Goal: Transaction & Acquisition: Obtain resource

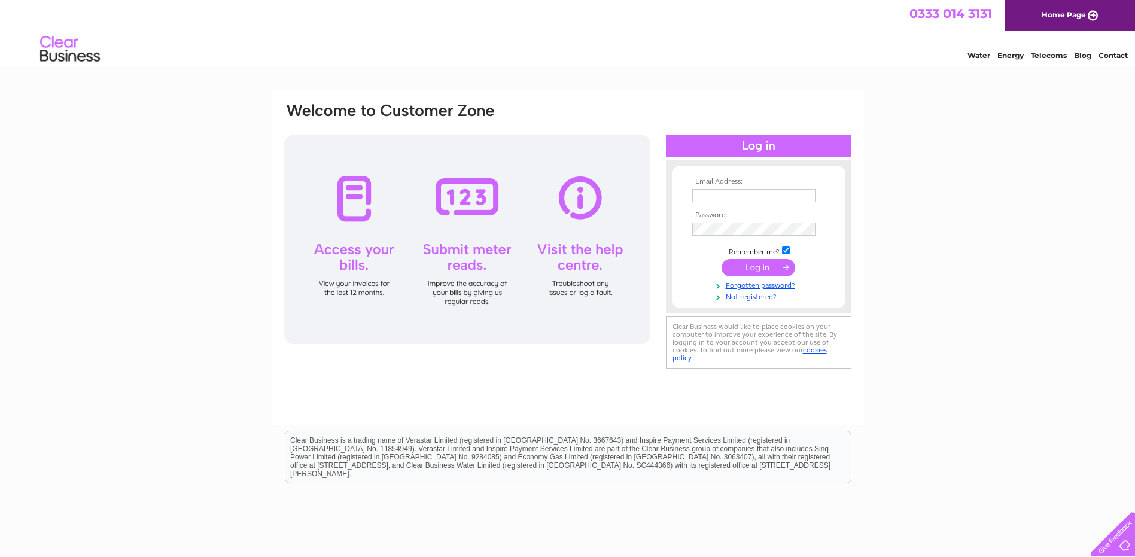
type input "[EMAIL_ADDRESS][DOMAIN_NAME]"
click at [756, 270] on input "submit" at bounding box center [759, 267] width 74 height 17
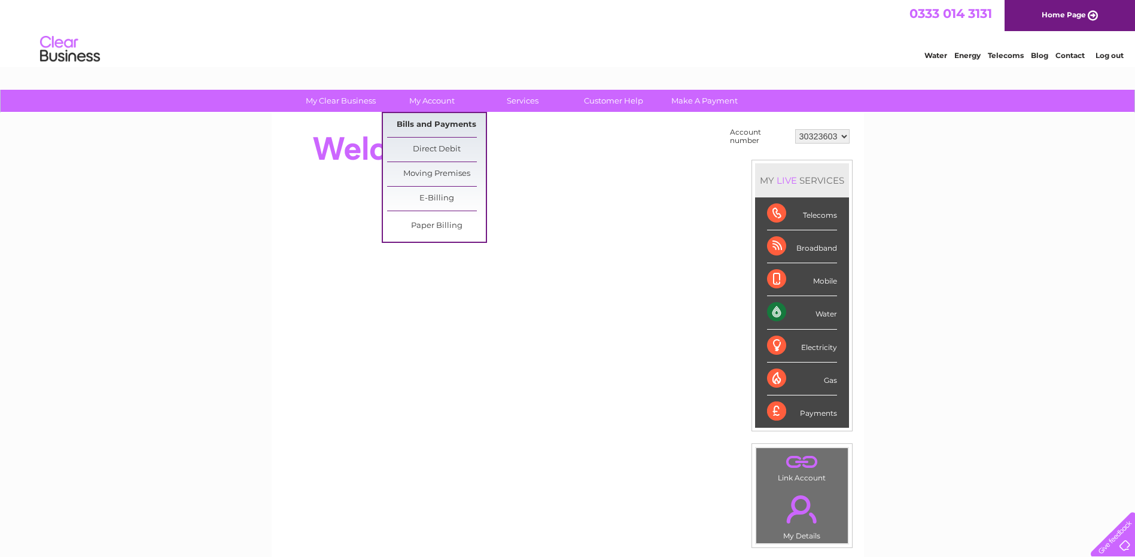
click at [427, 123] on link "Bills and Payments" at bounding box center [436, 125] width 99 height 24
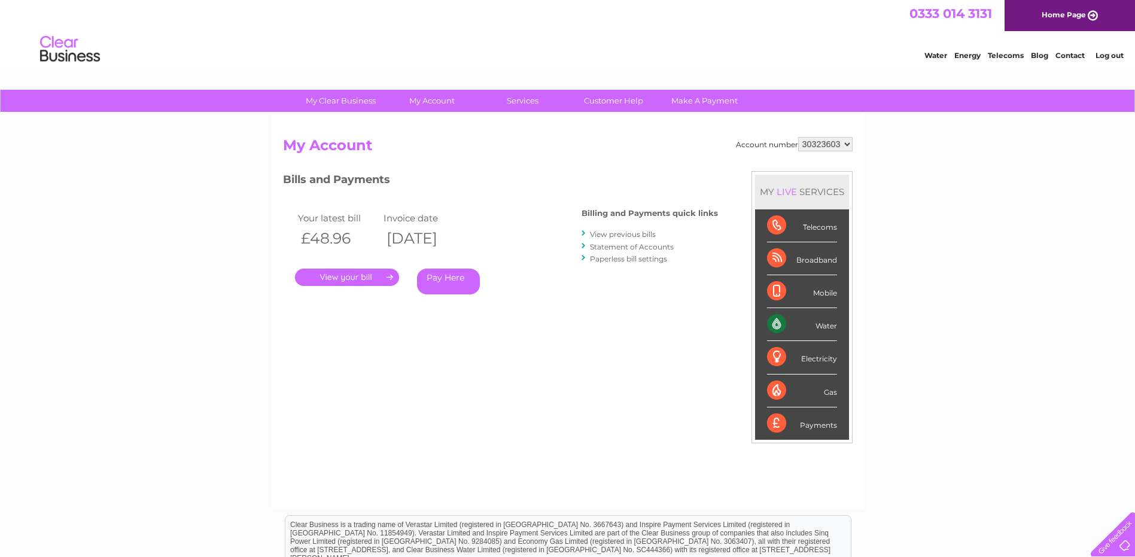
click at [614, 231] on link "View previous bills" at bounding box center [623, 234] width 66 height 9
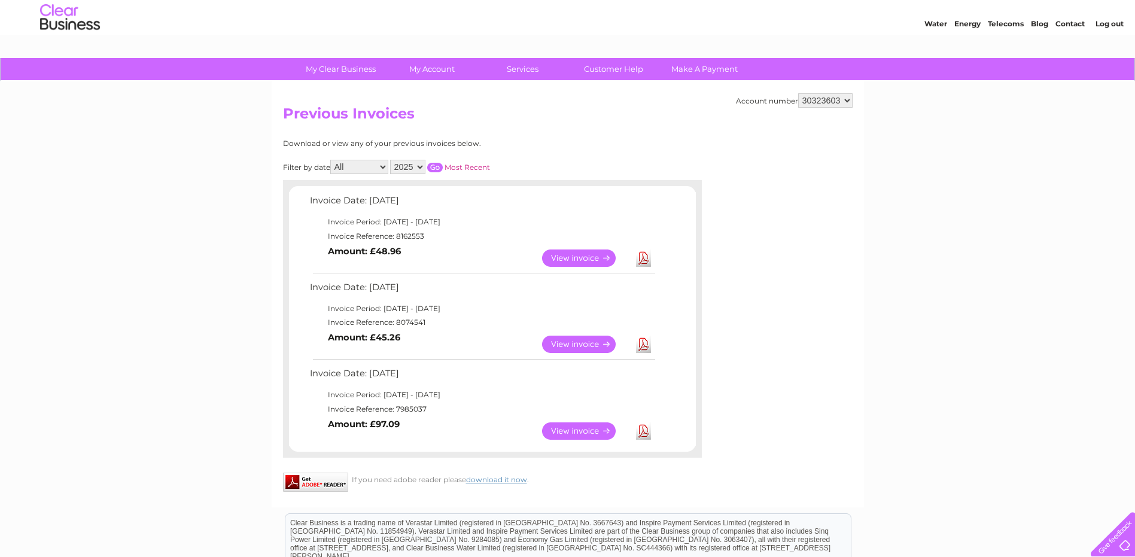
scroll to position [60, 0]
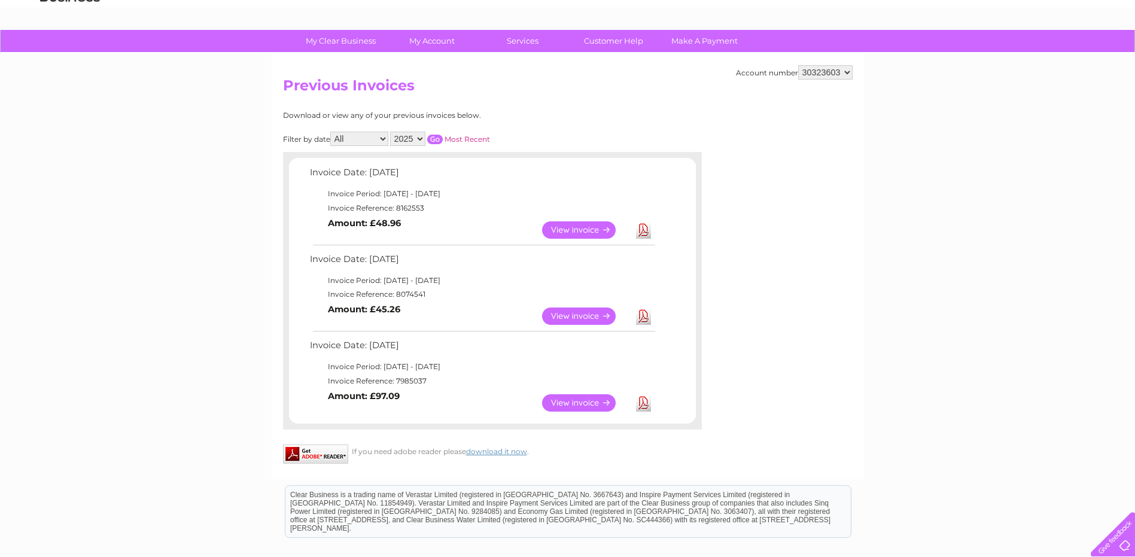
click at [569, 312] on link "View" at bounding box center [586, 316] width 88 height 17
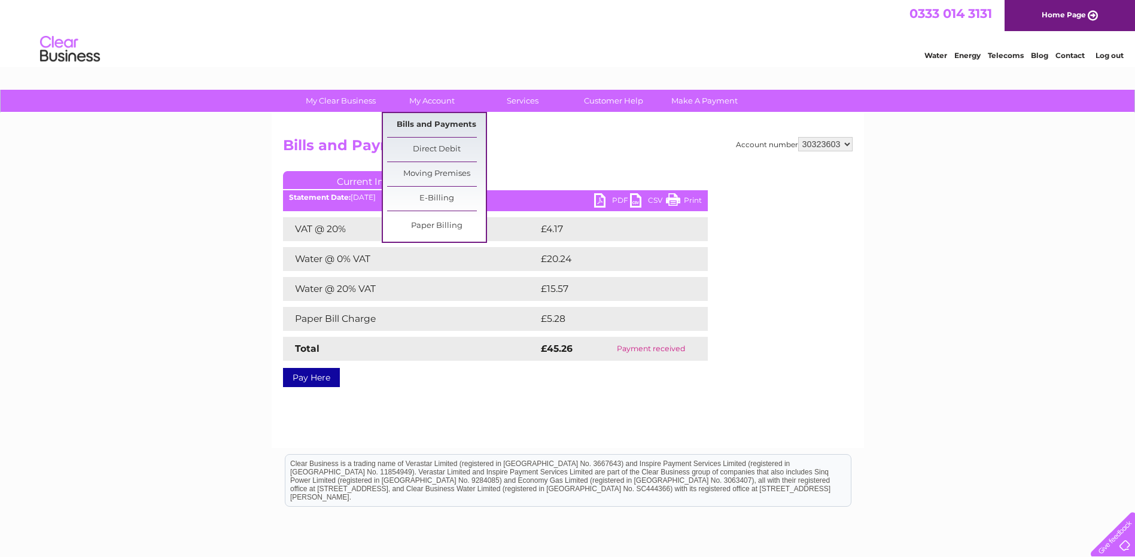
click at [430, 118] on link "Bills and Payments" at bounding box center [436, 125] width 99 height 24
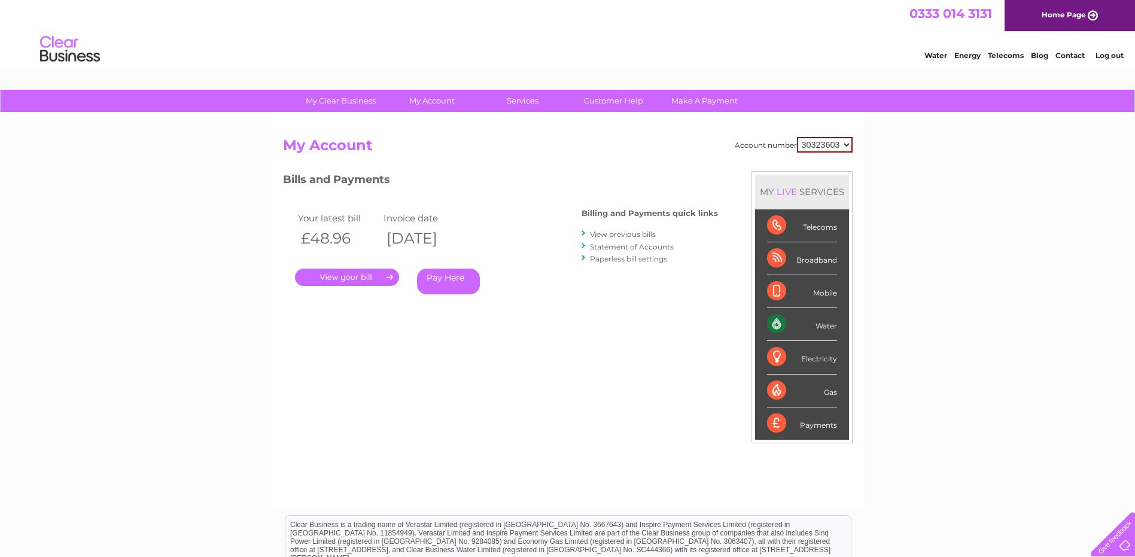
click at [347, 272] on link "." at bounding box center [347, 277] width 104 height 17
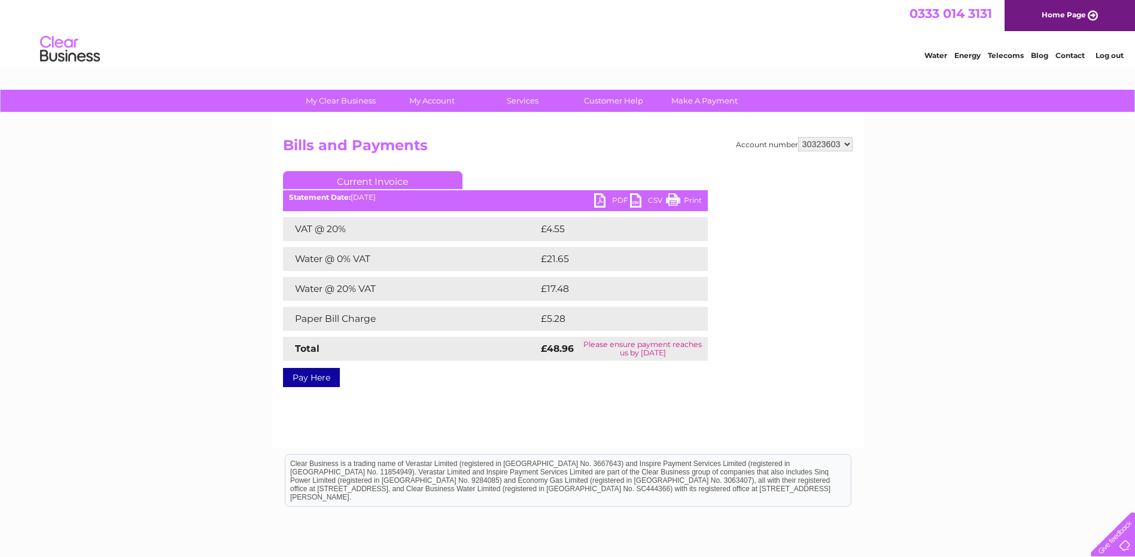
click at [601, 201] on link "PDF" at bounding box center [612, 201] width 36 height 17
